Goal: Subscribe to service/newsletter

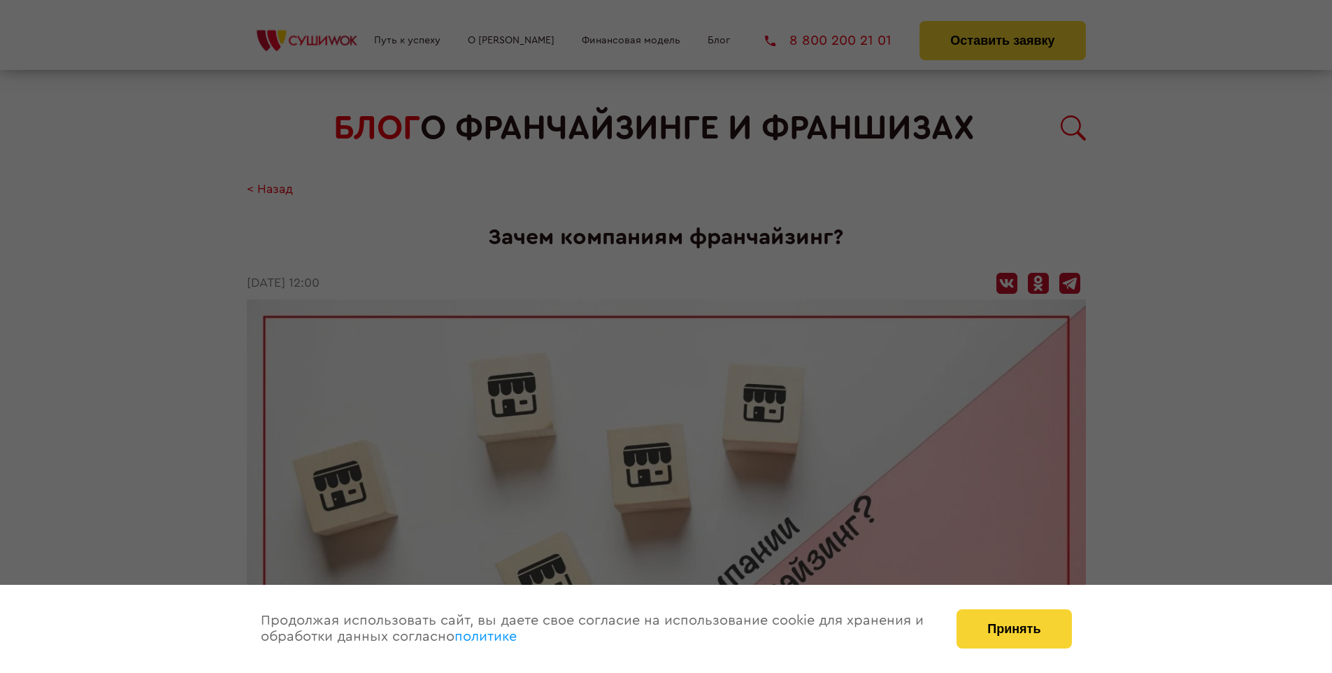
scroll to position [1507, 0]
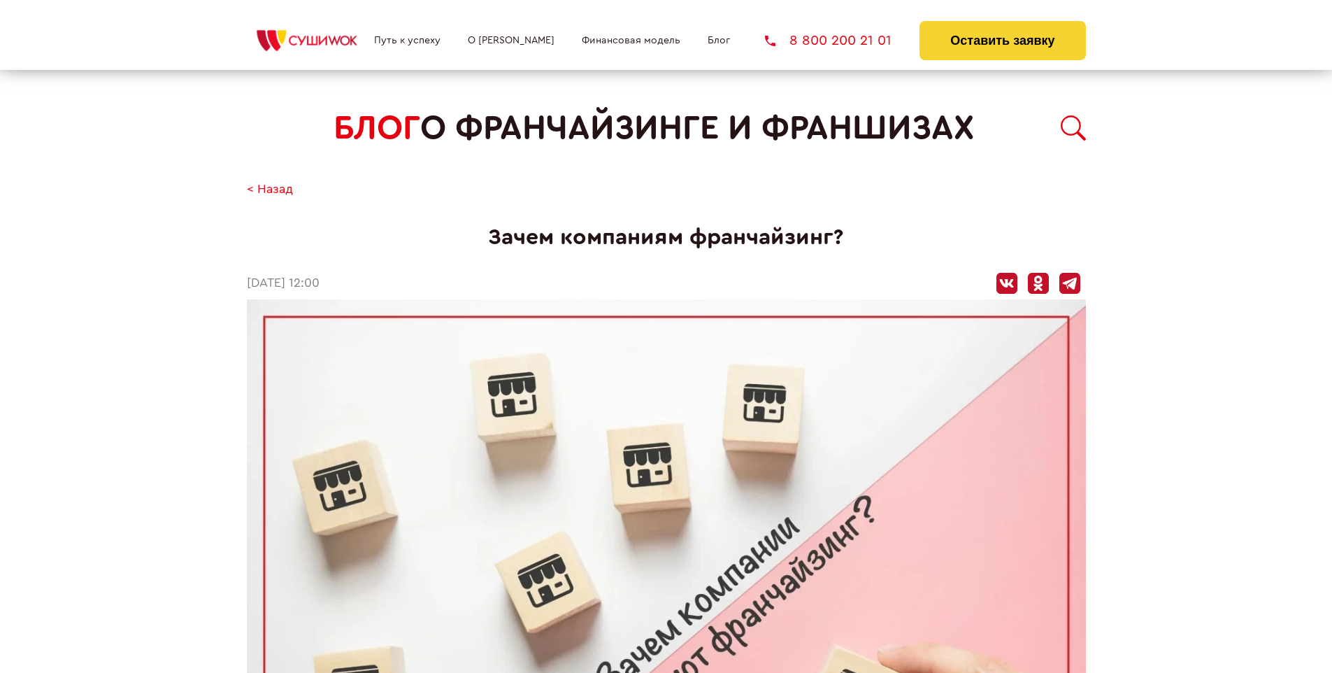
scroll to position [1507, 0]
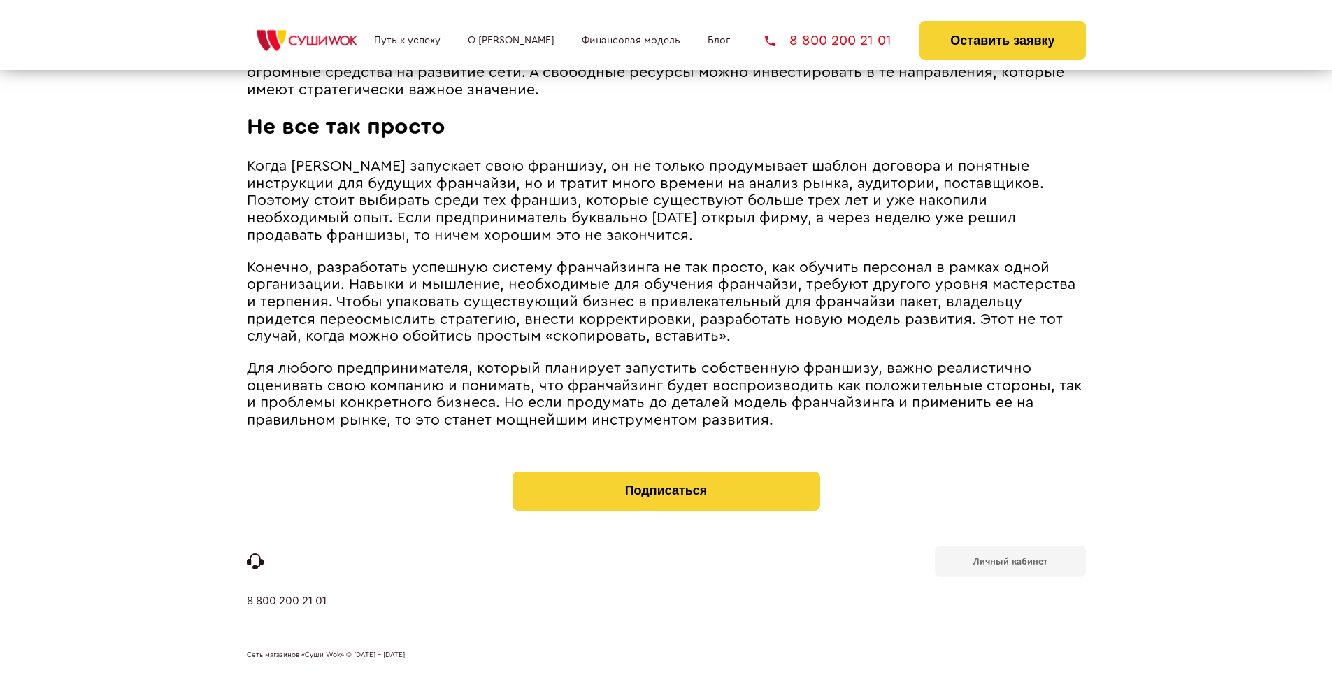
click at [1010, 559] on b "Личный кабинет" at bounding box center [1010, 561] width 74 height 9
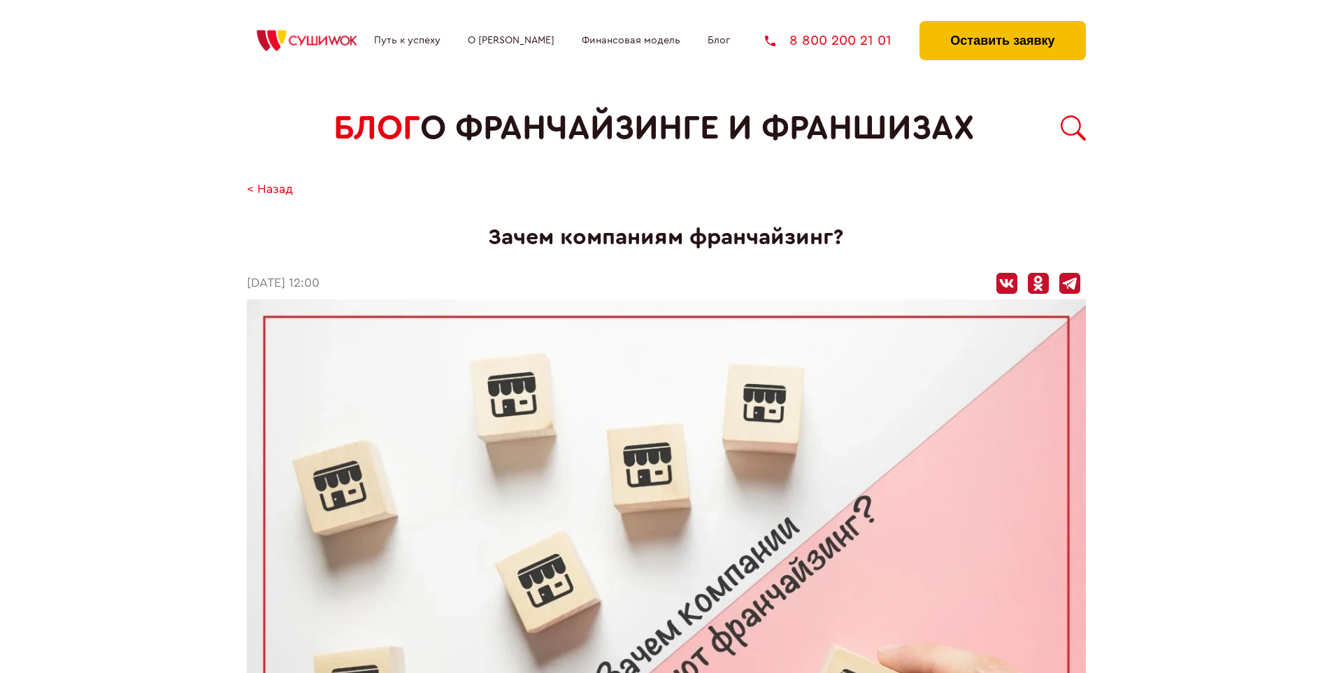
click at [1002, 24] on button "Оставить заявку" at bounding box center [1003, 40] width 166 height 39
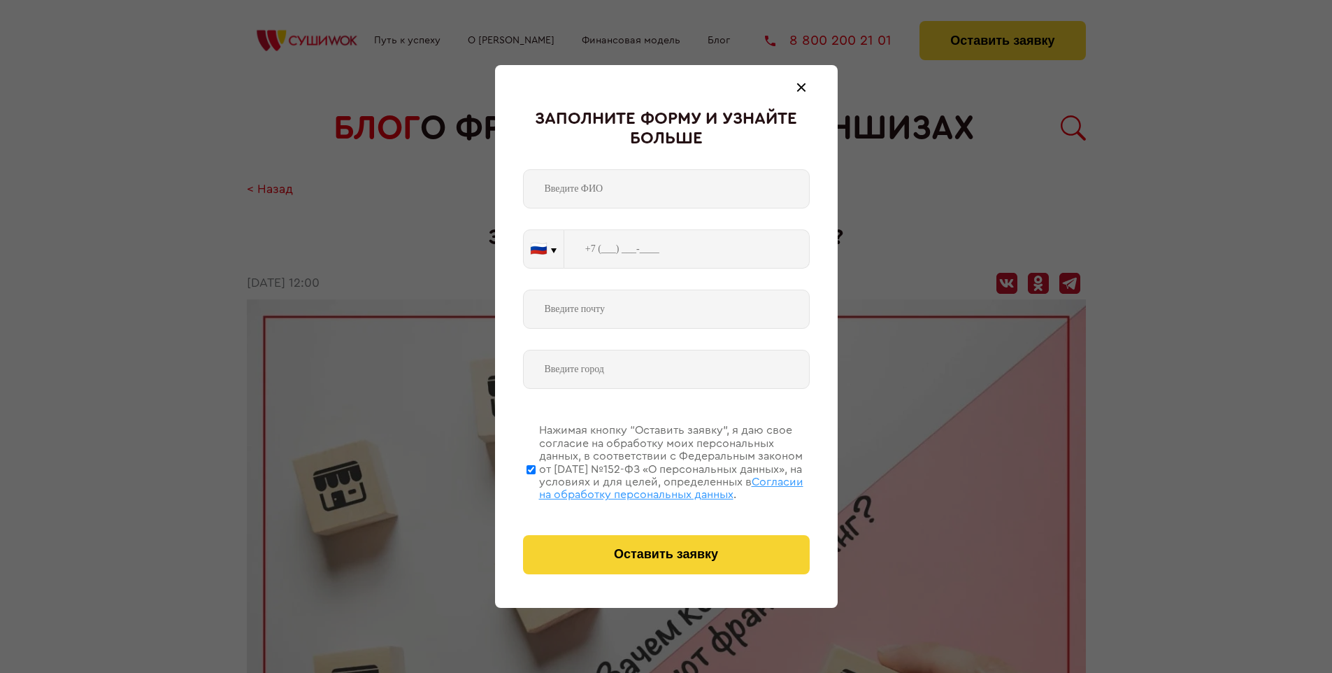
click at [648, 486] on span "Согласии на обработку персональных данных" at bounding box center [671, 488] width 264 height 24
click at [536, 486] on input "Нажимая кнопку “Оставить заявку”, я даю свое согласие на обработку моих персона…" at bounding box center [531, 469] width 9 height 112
checkbox input "false"
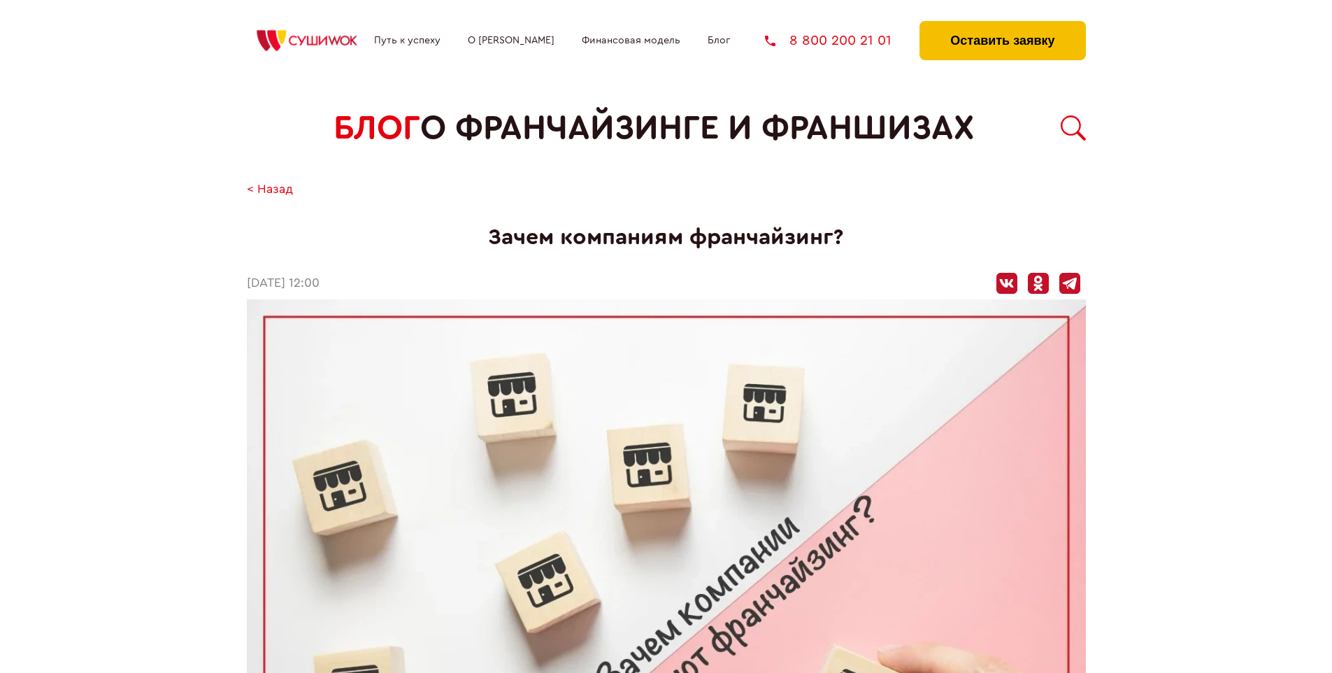
click at [1002, 24] on button "Оставить заявку" at bounding box center [1003, 40] width 166 height 39
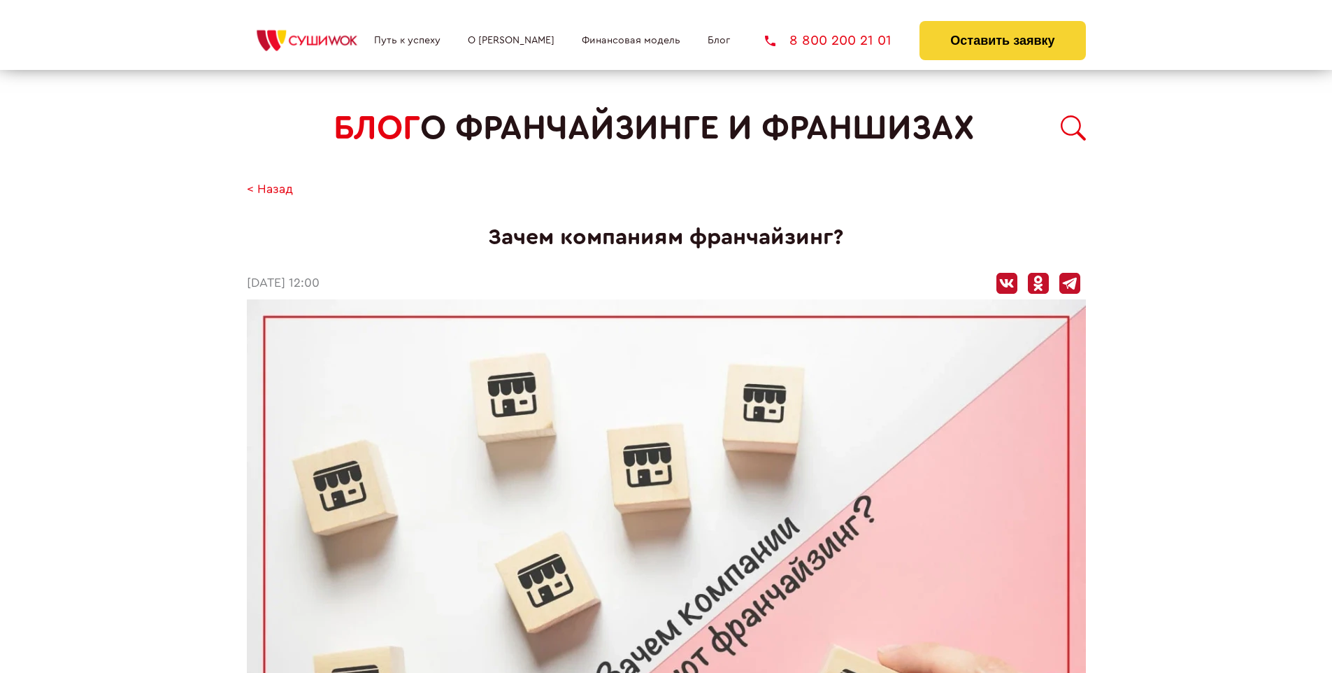
scroll to position [1507, 0]
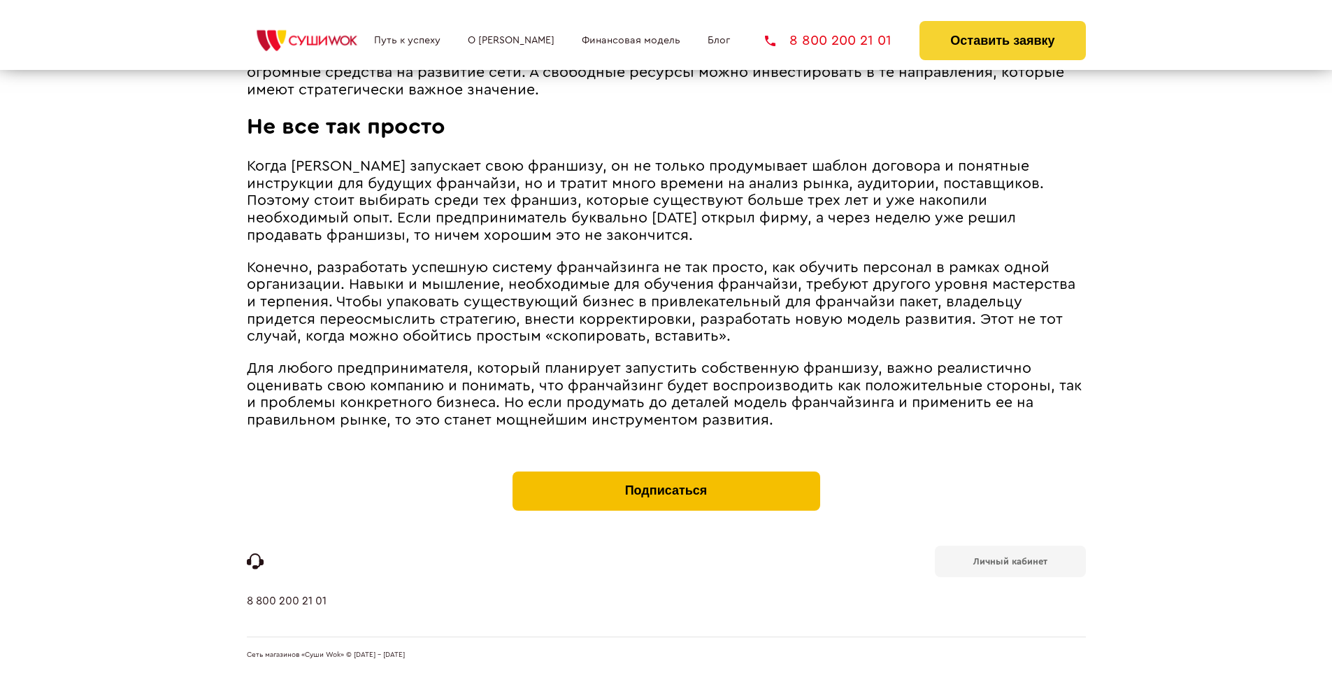
click at [666, 474] on button "Подписаться" at bounding box center [667, 490] width 308 height 39
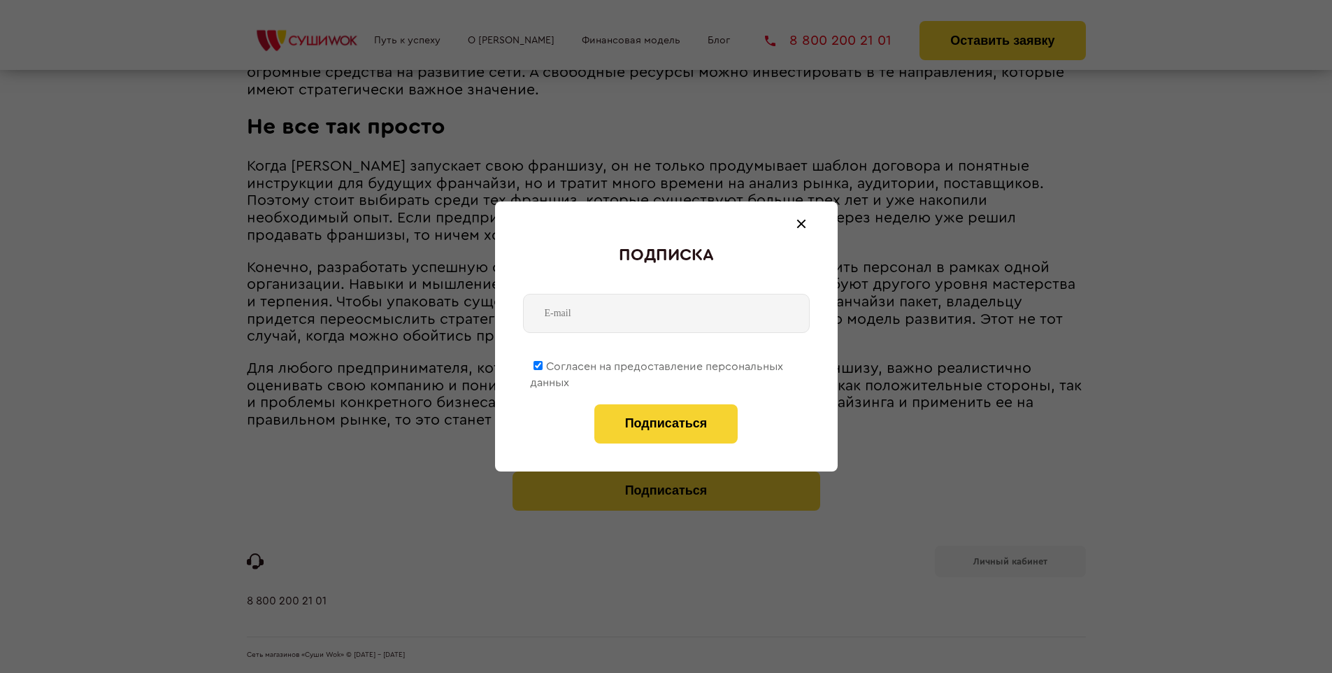
click at [657, 364] on span "Согласен на предоставление персональных данных" at bounding box center [656, 374] width 253 height 27
click at [543, 364] on input "Согласен на предоставление персональных данных" at bounding box center [538, 365] width 9 height 9
checkbox input "false"
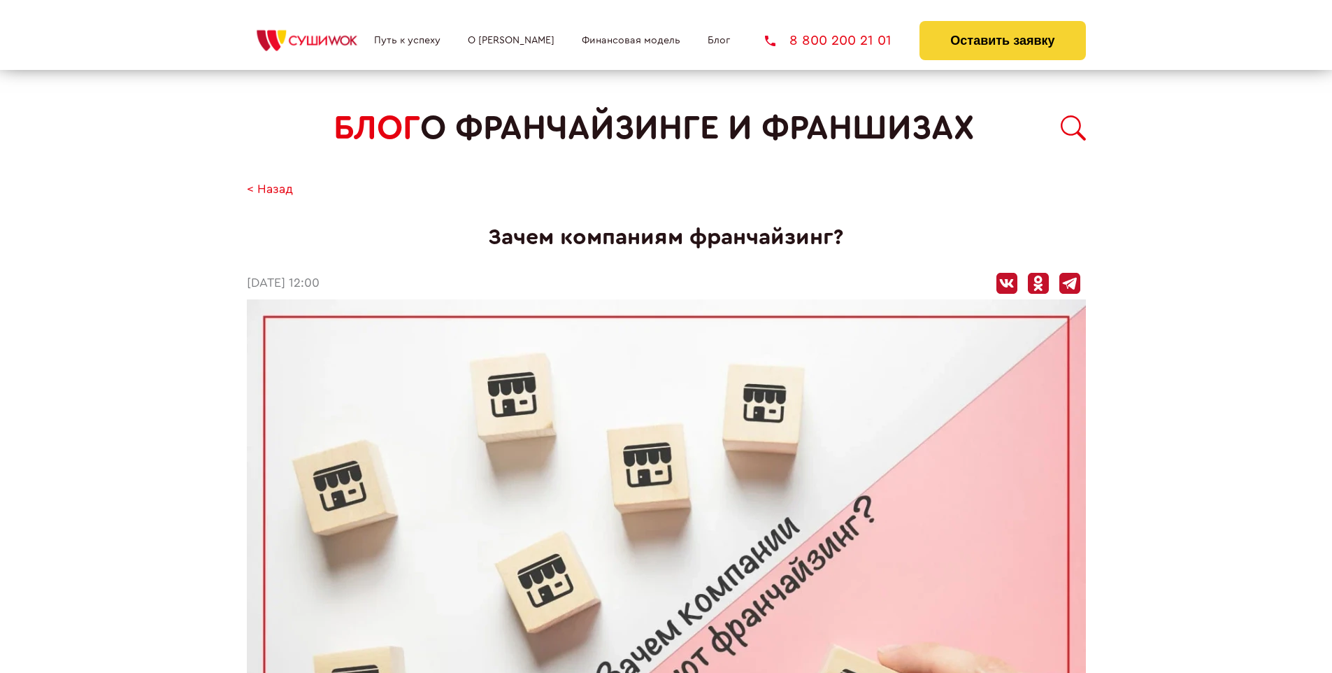
scroll to position [1507, 0]
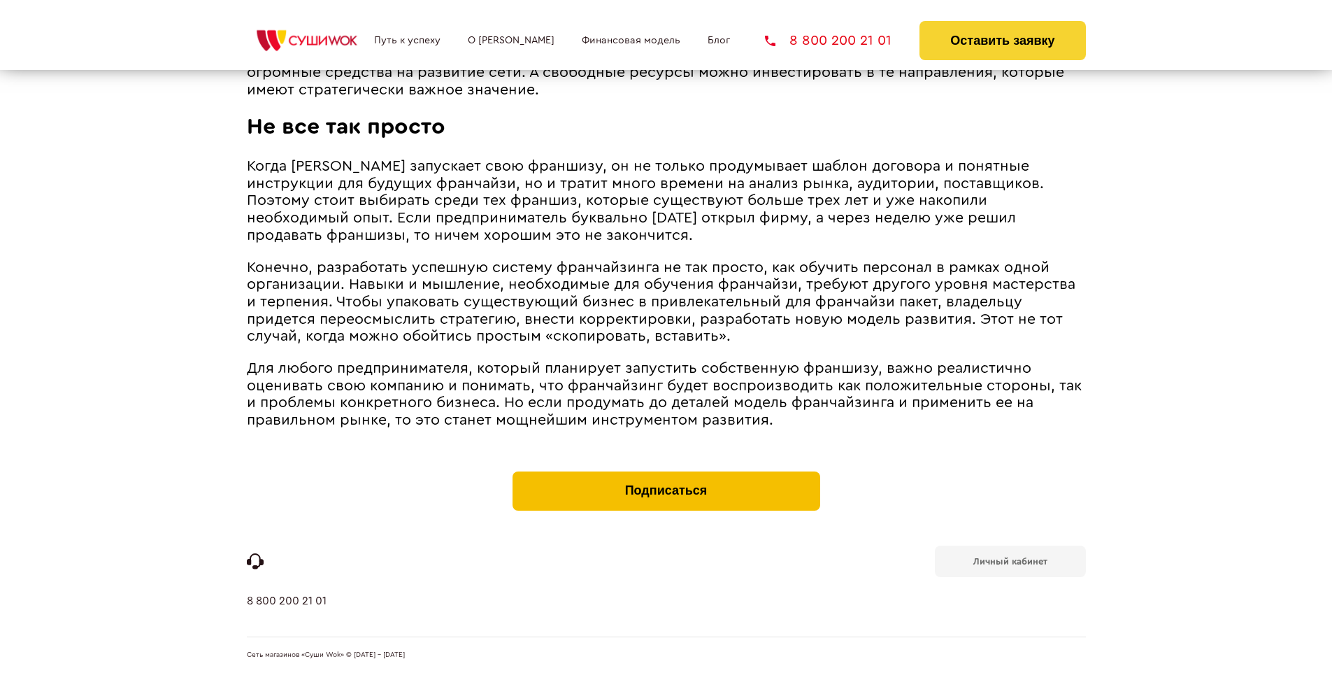
click at [666, 474] on button "Подписаться" at bounding box center [667, 490] width 308 height 39
